Goal: Task Accomplishment & Management: Manage account settings

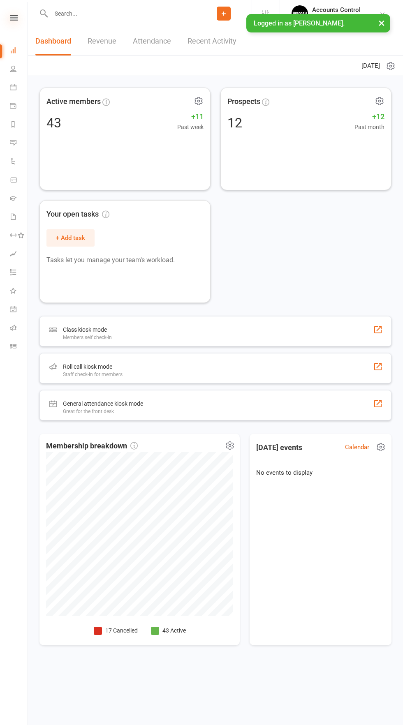
click at [12, 18] on icon at bounding box center [14, 17] width 8 height 5
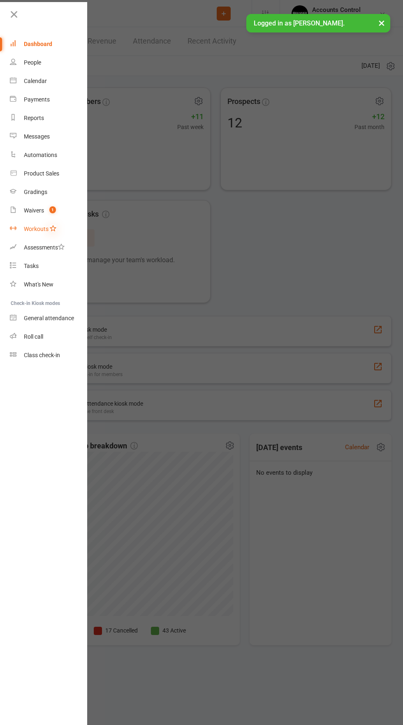
click at [53, 228] on icon at bounding box center [53, 228] width 7 height 7
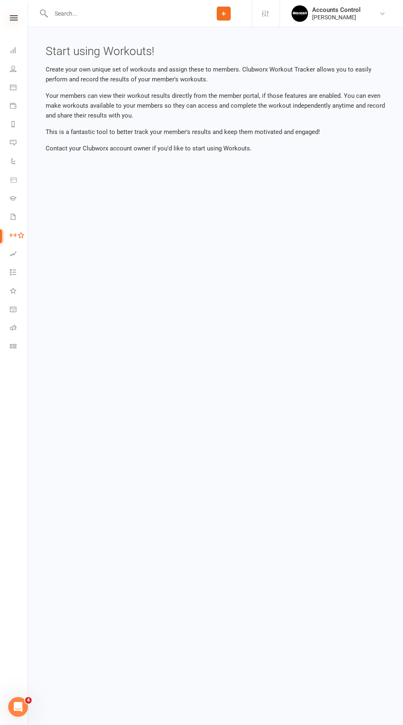
click at [14, 18] on icon at bounding box center [14, 17] width 8 height 5
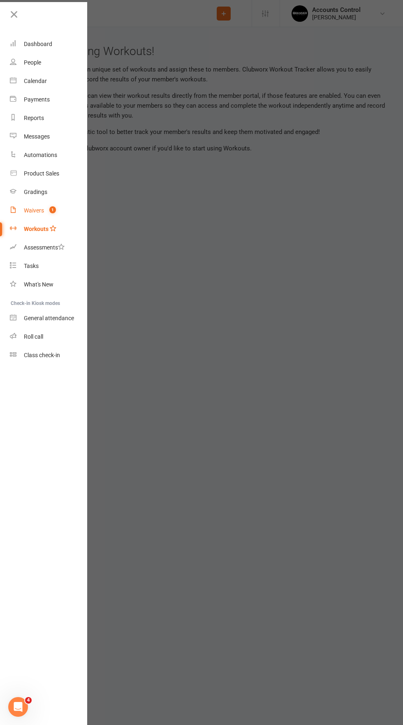
click at [34, 209] on div "Waivers" at bounding box center [34, 210] width 20 height 7
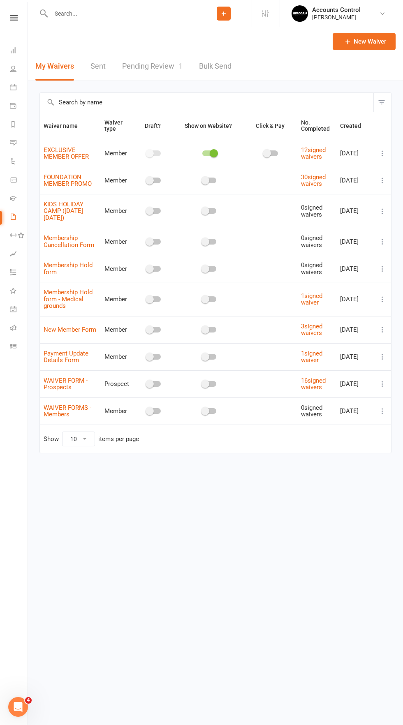
click at [145, 66] on link "Pending Review 1" at bounding box center [152, 66] width 60 height 28
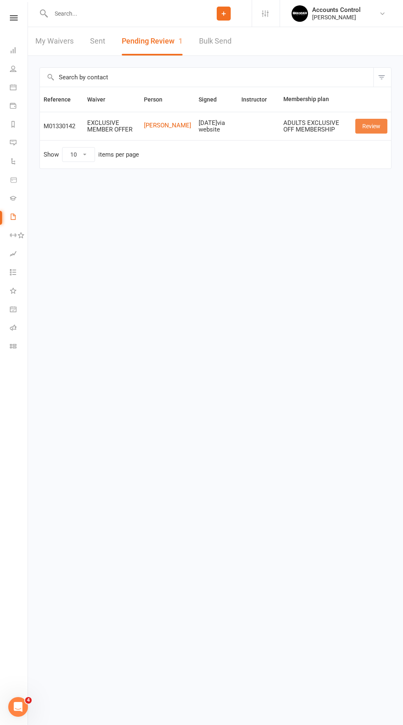
click at [383, 125] on link "Review" at bounding box center [371, 126] width 32 height 15
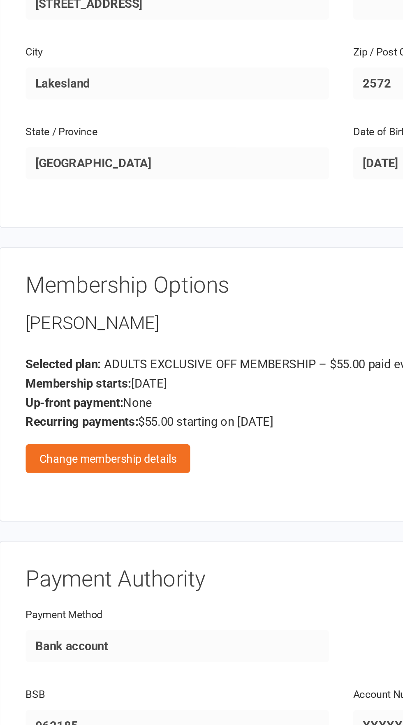
scroll to position [95, 0]
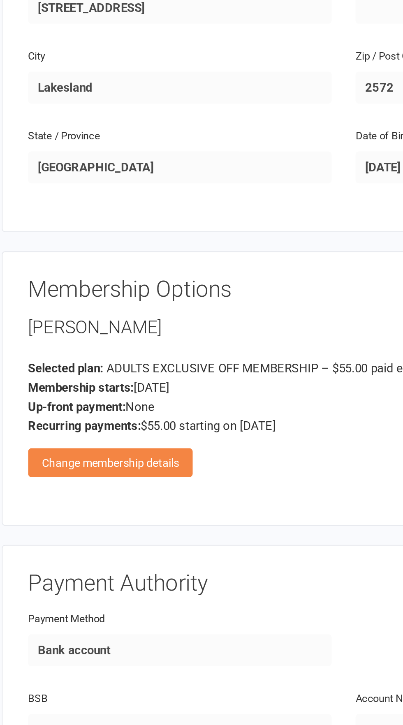
click at [121, 440] on div "Change membership details" at bounding box center [95, 443] width 85 height 15
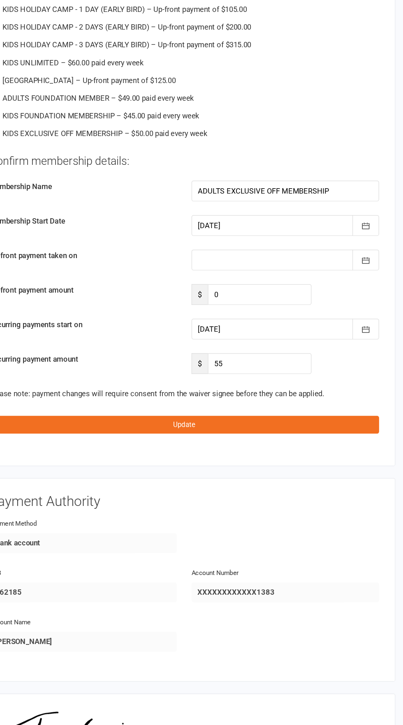
scroll to position [529, 0]
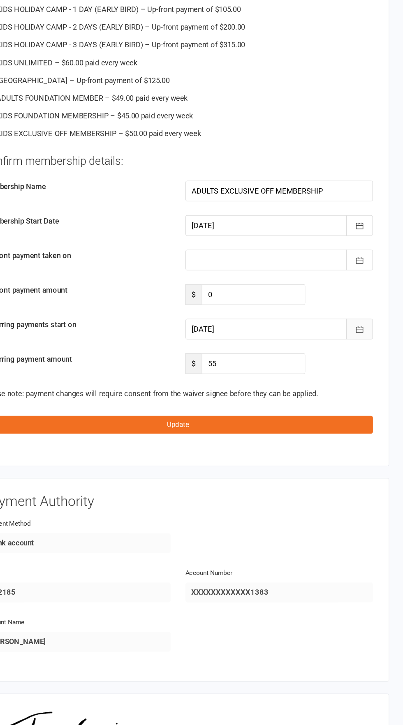
click at [373, 336] on button "button" at bounding box center [366, 336] width 22 height 17
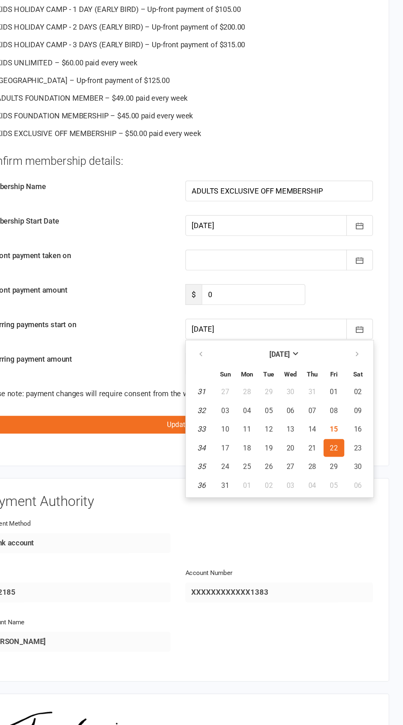
click at [111, 288] on div "Confirm membership details: Membership Name ADULTS EXCLUSIVE OFF MEMBERSHIP Mem…" at bounding box center [215, 283] width 325 height 184
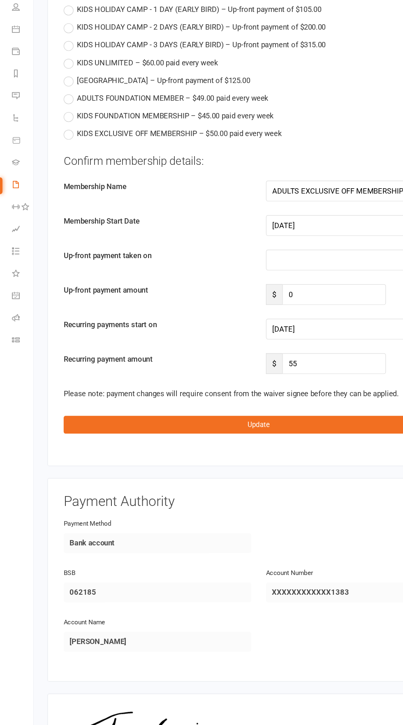
click at [282, 275] on div at bounding box center [299, 279] width 156 height 17
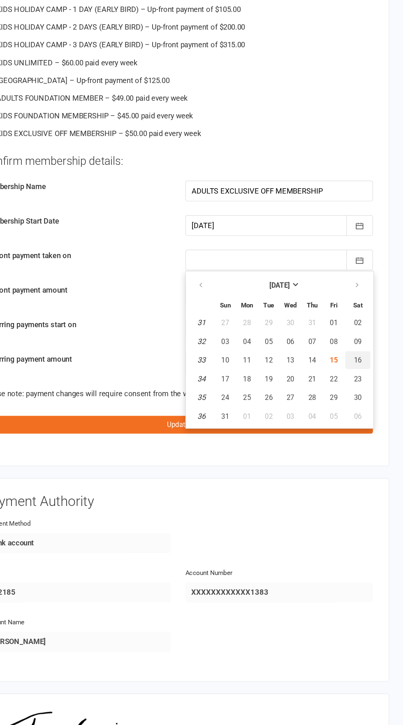
click at [373, 355] on button "16" at bounding box center [365, 362] width 21 height 15
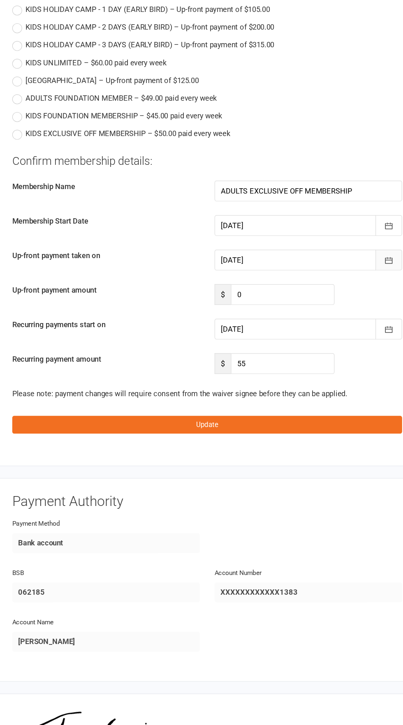
click at [367, 277] on icon "button" at bounding box center [367, 279] width 6 height 5
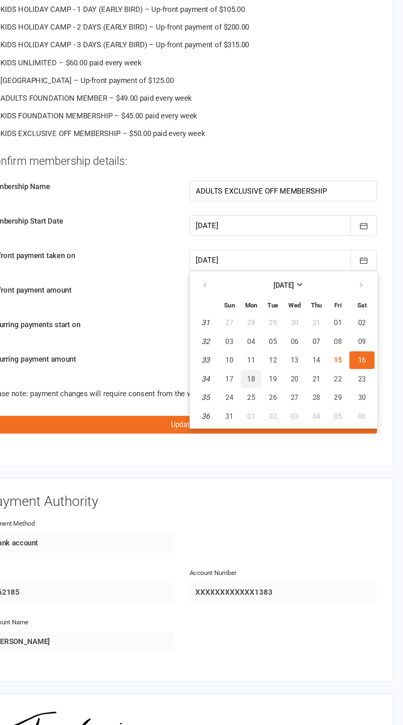
click at [272, 376] on span "18" at bounding box center [273, 378] width 7 height 7
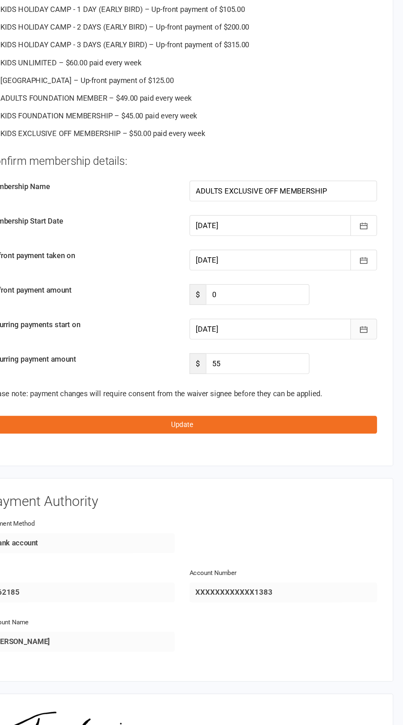
click at [374, 336] on button "button" at bounding box center [366, 336] width 22 height 17
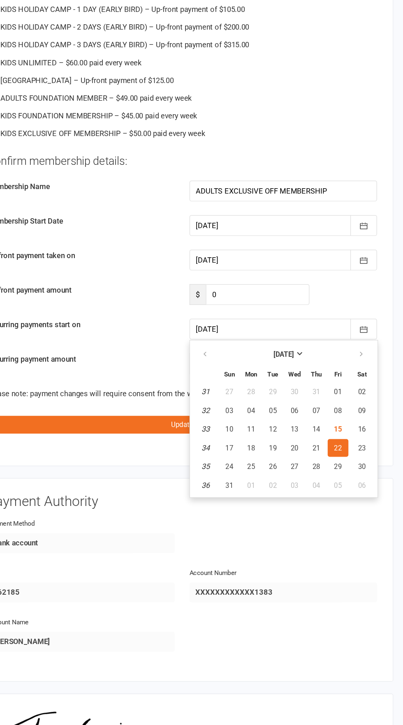
click at [123, 238] on div "Confirm membership details: Membership Name ADULTS EXCLUSIVE OFF MEMBERSHIP Mem…" at bounding box center [215, 283] width 325 height 184
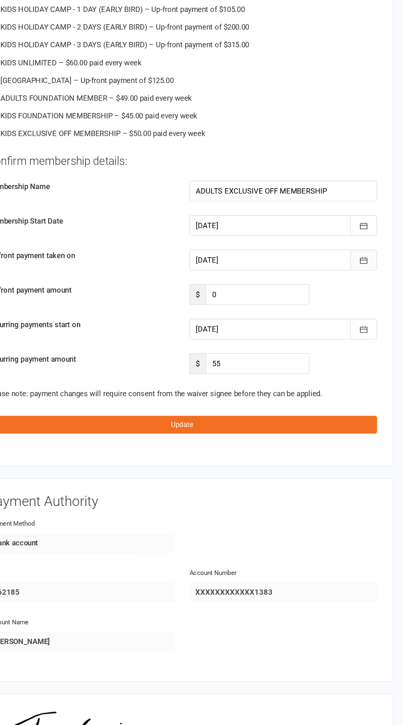
click at [373, 277] on button "button" at bounding box center [366, 279] width 22 height 17
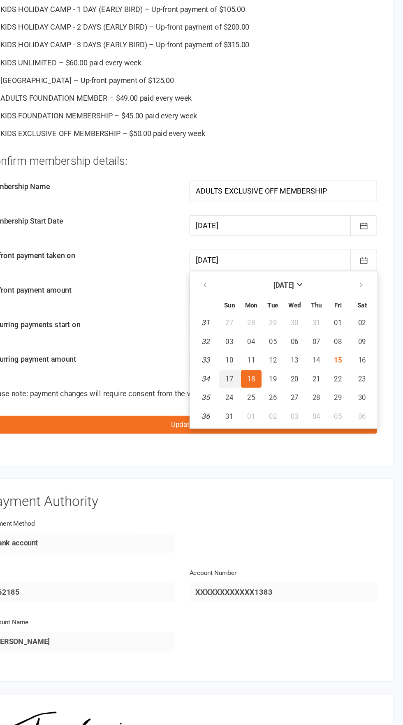
click at [255, 376] on span "17" at bounding box center [254, 378] width 7 height 7
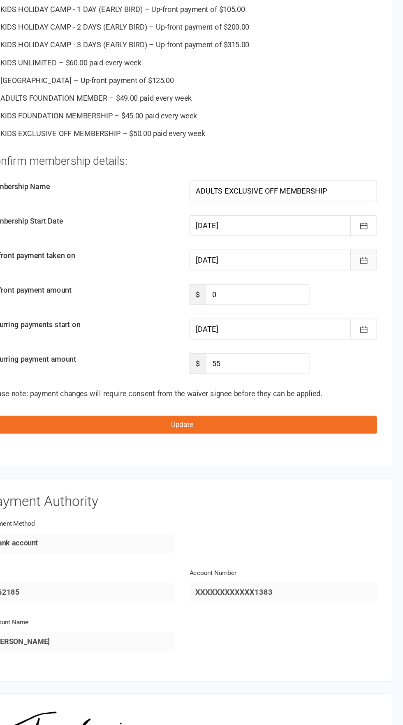
click at [375, 277] on button "button" at bounding box center [366, 279] width 22 height 17
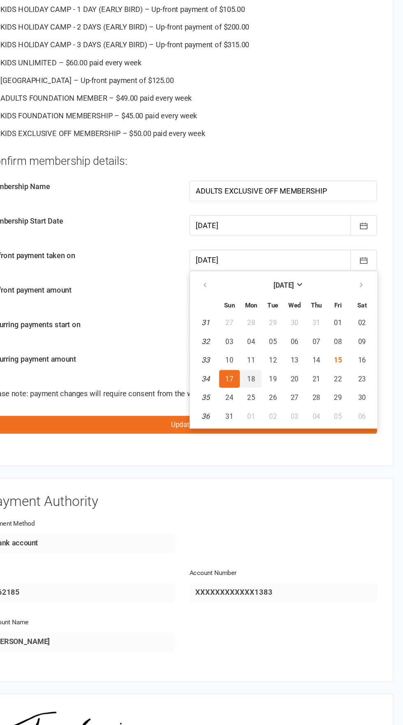
click at [272, 376] on span "18" at bounding box center [273, 378] width 7 height 7
type input "18 Aug 2025"
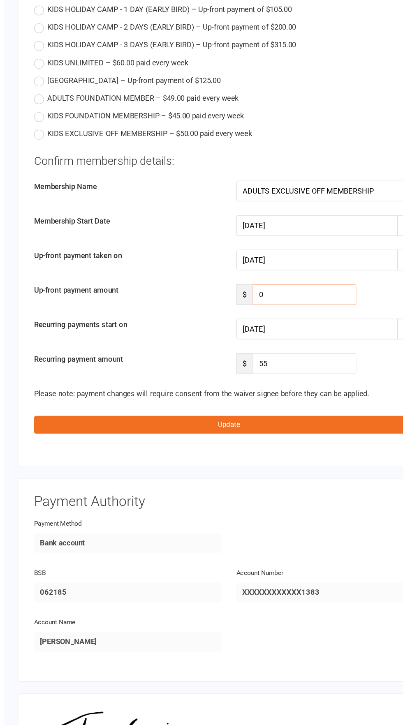
click at [288, 305] on input "0" at bounding box center [278, 308] width 86 height 17
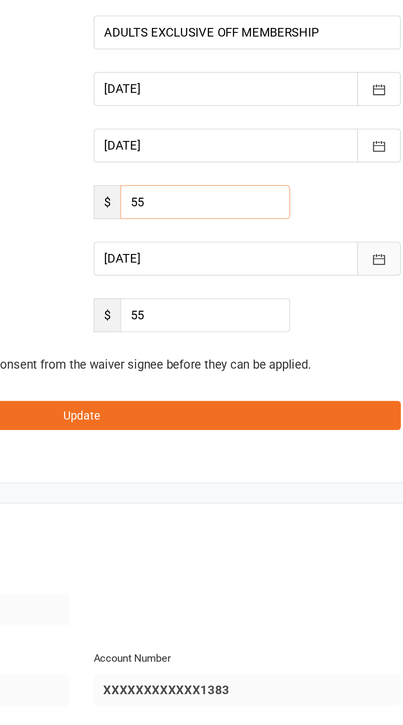
type input "55"
click at [367, 341] on button "button" at bounding box center [366, 336] width 22 height 17
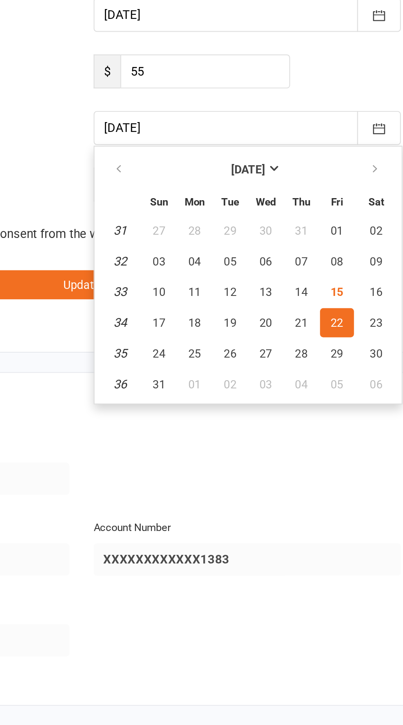
click at [346, 434] on span "22" at bounding box center [345, 436] width 7 height 7
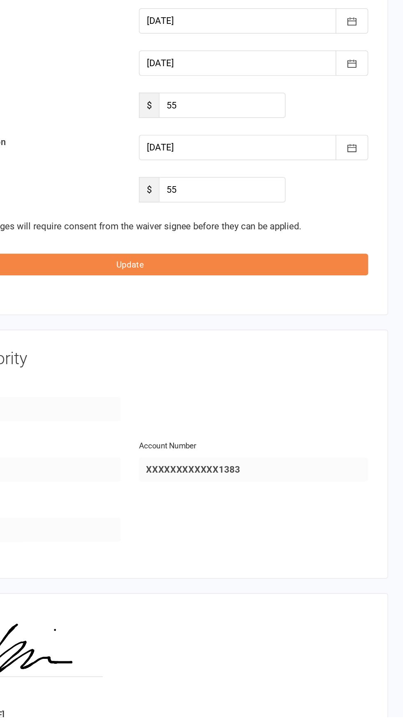
click at [347, 419] on button "Update" at bounding box center [215, 416] width 325 height 15
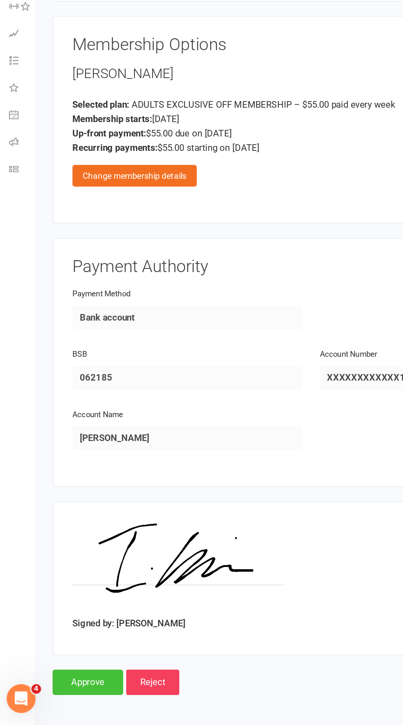
click at [57, 697] on input "Approve" at bounding box center [63, 695] width 48 height 17
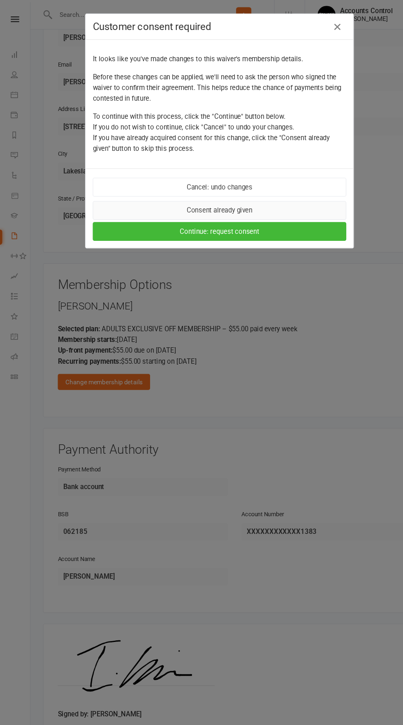
click at [129, 198] on button "Consent already given" at bounding box center [201, 193] width 233 height 17
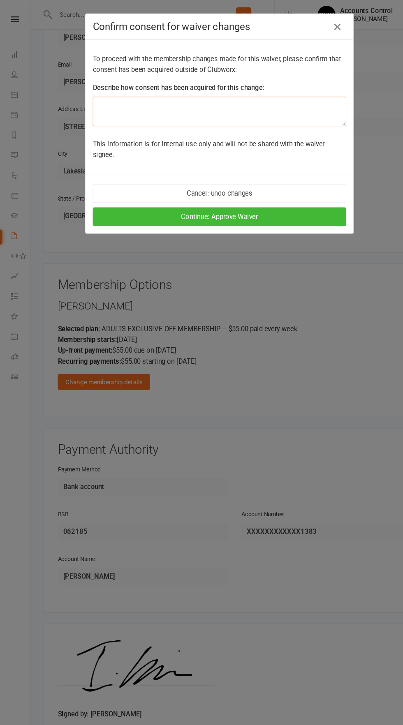
click at [98, 101] on textarea at bounding box center [201, 102] width 233 height 27
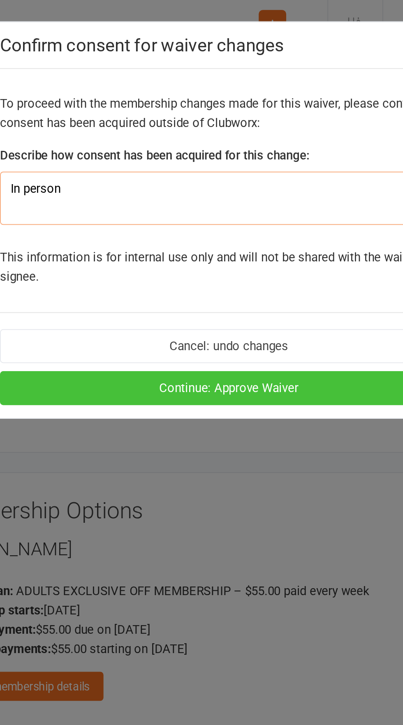
type textarea "In person"
click at [124, 191] on button "Continue: Approve Waiver" at bounding box center [201, 198] width 233 height 17
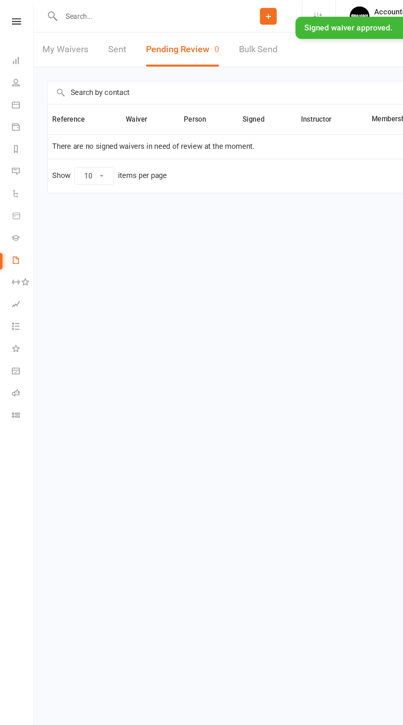
click at [11, 14] on div "× Signed waiver approved." at bounding box center [196, 14] width 392 height 0
click at [11, 13] on nav "Clubworx Dashboard People Calendar Payments Reports Messages Automations Produc…" at bounding box center [14, 364] width 28 height 725
click at [14, 14] on div "× Signed waiver approved." at bounding box center [196, 14] width 392 height 0
click at [13, 50] on icon at bounding box center [13, 50] width 7 height 7
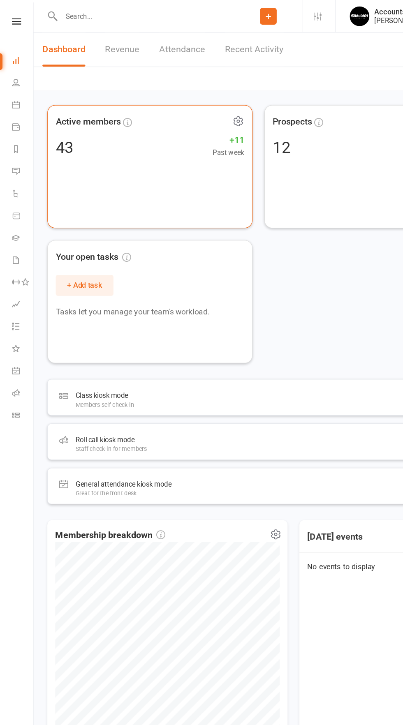
click at [198, 101] on icon at bounding box center [199, 101] width 10 height 10
click at [151, 141] on link "Refresh cached data" at bounding box center [162, 135] width 81 height 16
click at [194, 102] on icon at bounding box center [199, 101] width 10 height 10
click at [155, 141] on link "Refresh cached data" at bounding box center [162, 135] width 81 height 16
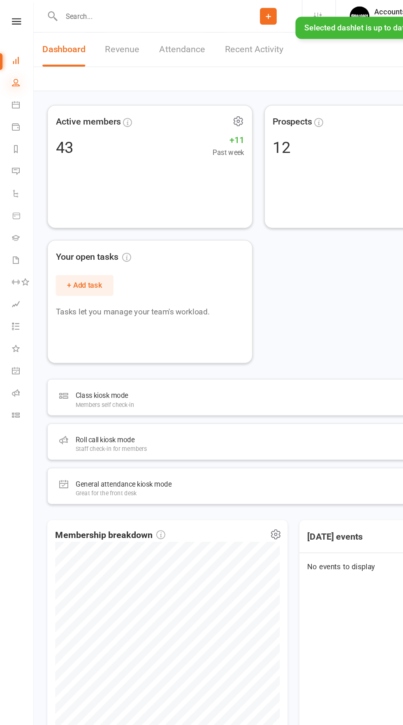
click at [11, 71] on icon at bounding box center [13, 68] width 7 height 7
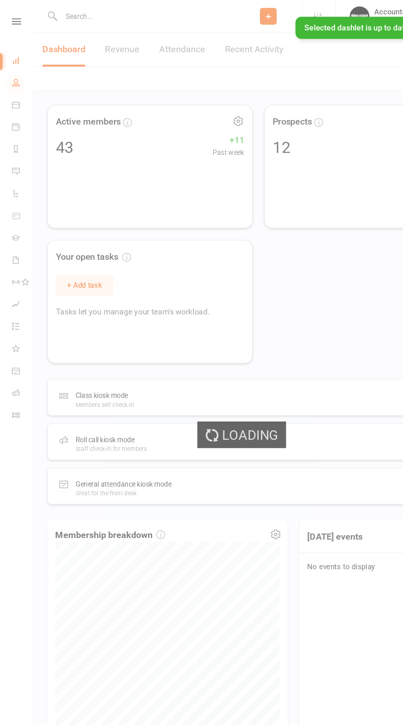
select select "100"
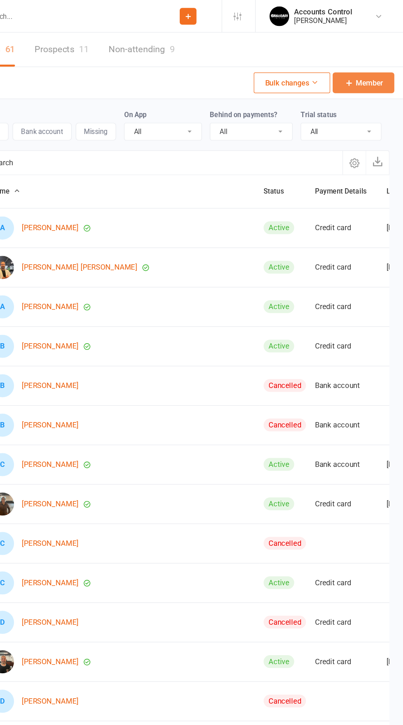
click at [361, 70] on icon at bounding box center [357, 69] width 8 height 8
